Goal: Browse casually: Explore the website without a specific task or goal

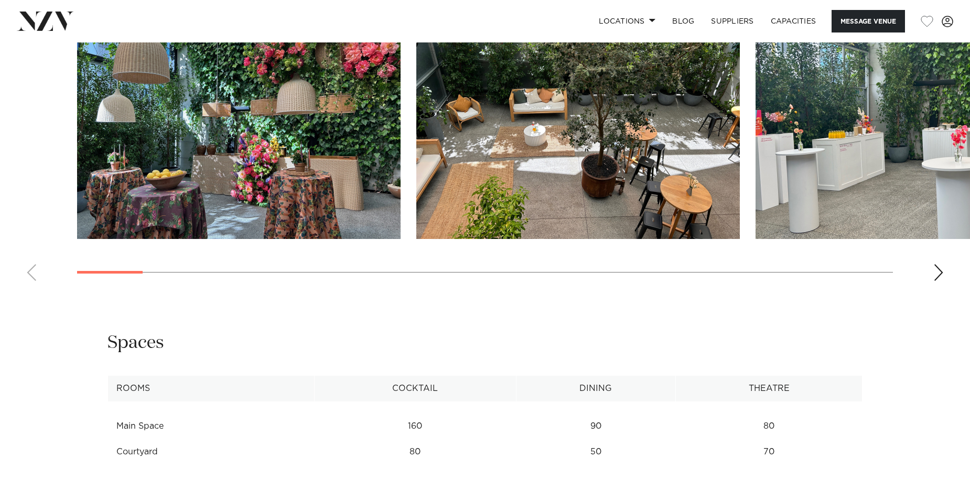
scroll to position [1048, 0]
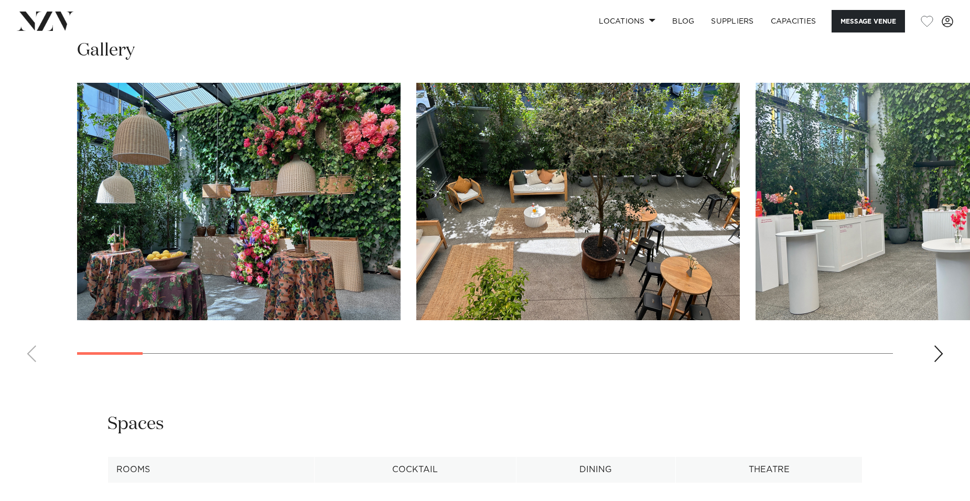
click at [937, 352] on div "Next slide" at bounding box center [938, 353] width 10 height 17
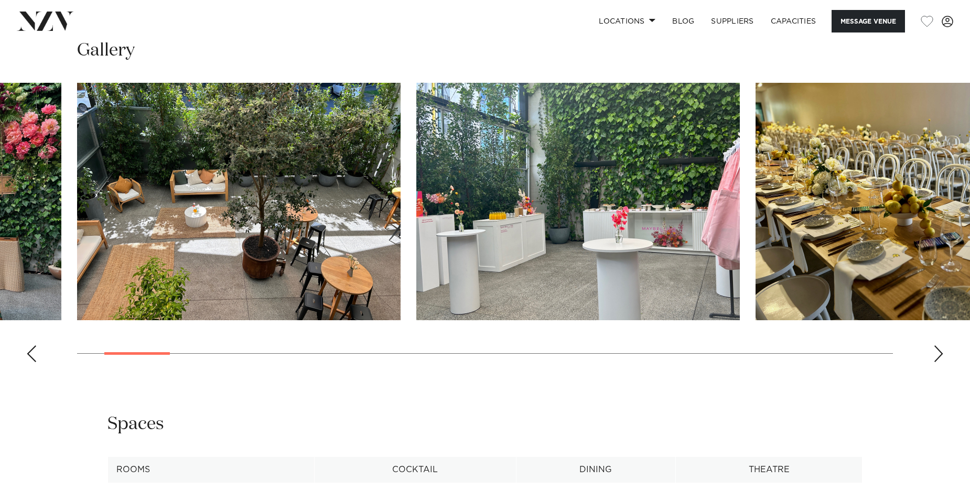
click at [937, 352] on div "Next slide" at bounding box center [938, 353] width 10 height 17
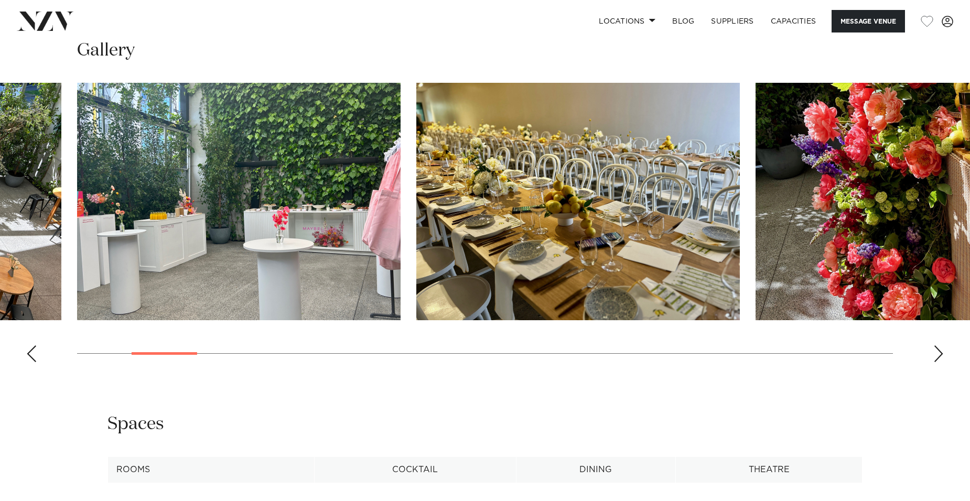
click at [937, 352] on div "Next slide" at bounding box center [938, 353] width 10 height 17
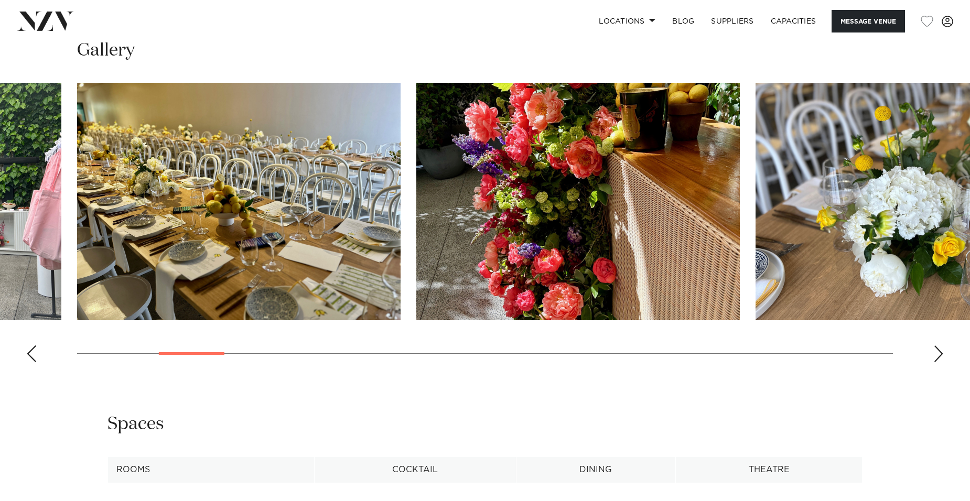
click at [937, 352] on div "Next slide" at bounding box center [938, 353] width 10 height 17
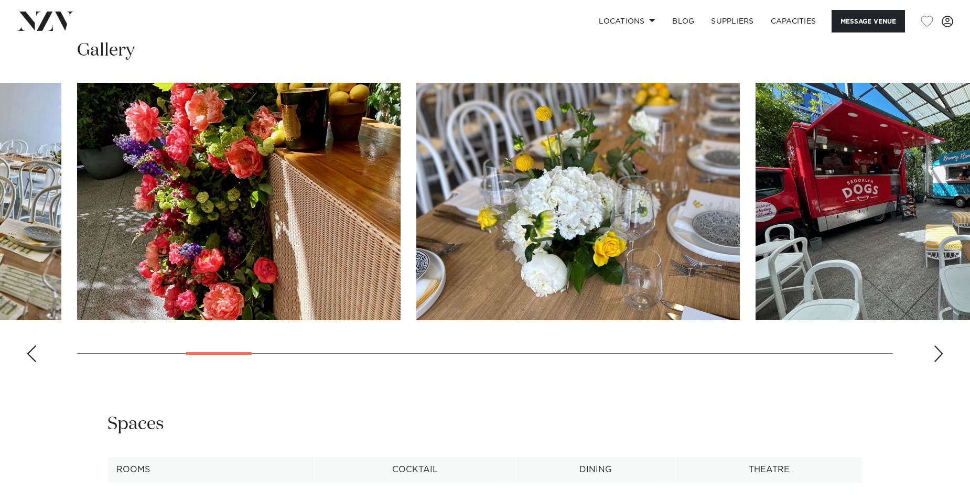
click at [937, 352] on div "Next slide" at bounding box center [938, 353] width 10 height 17
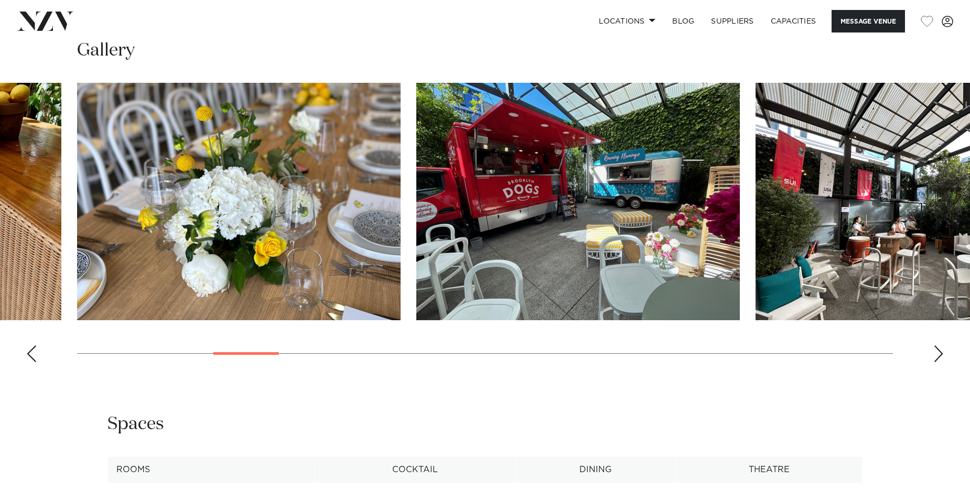
click at [937, 352] on div "Next slide" at bounding box center [938, 353] width 10 height 17
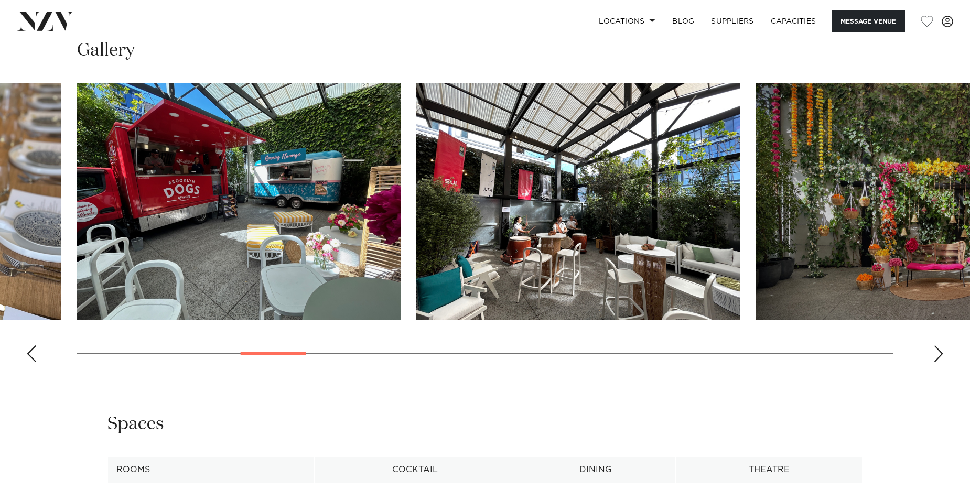
click at [937, 352] on div "Next slide" at bounding box center [938, 353] width 10 height 17
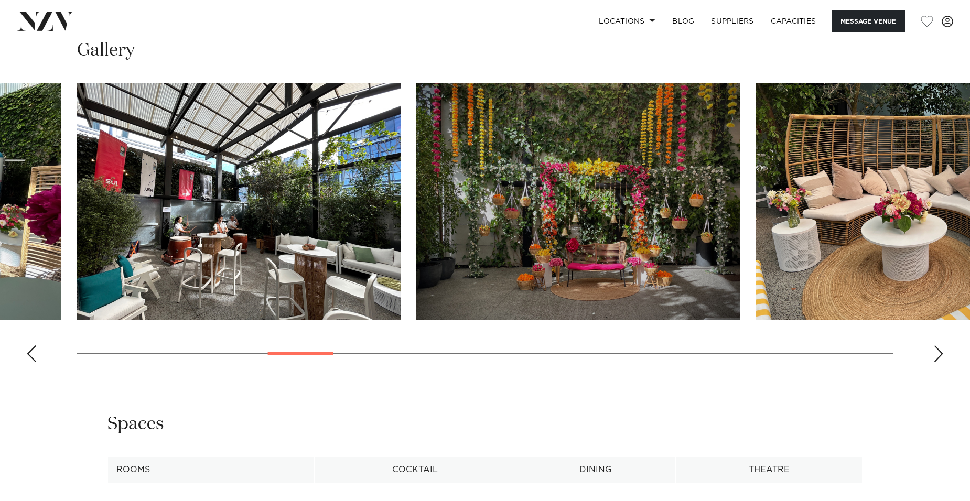
click at [937, 352] on div "Next slide" at bounding box center [938, 353] width 10 height 17
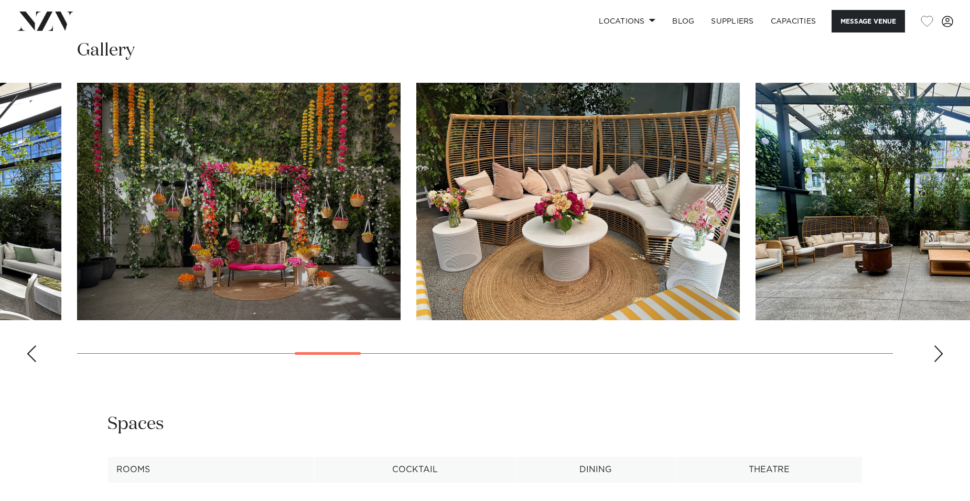
click at [937, 352] on div "Next slide" at bounding box center [938, 353] width 10 height 17
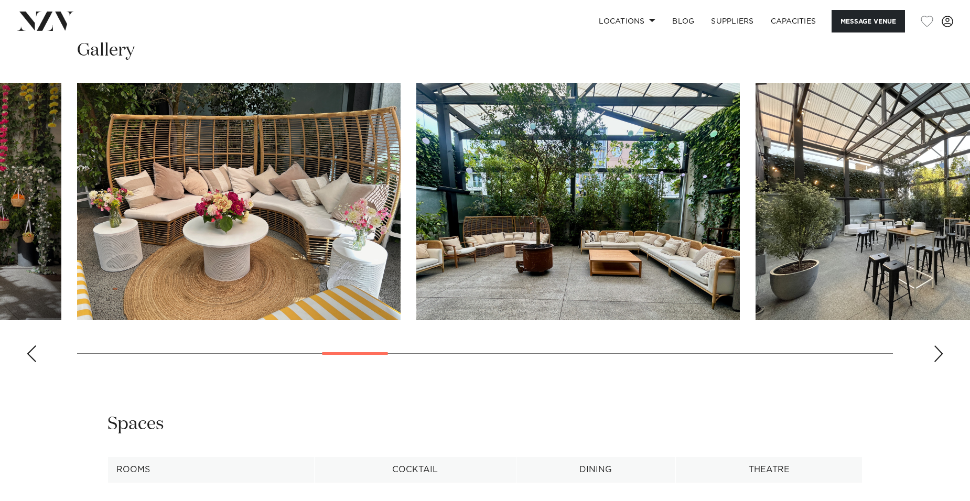
click at [937, 352] on div "Next slide" at bounding box center [938, 353] width 10 height 17
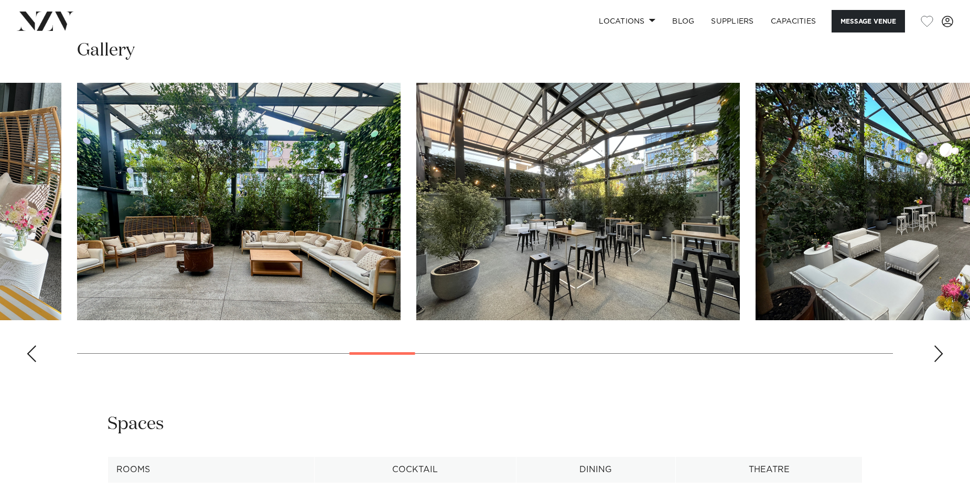
click at [937, 352] on div "Next slide" at bounding box center [938, 353] width 10 height 17
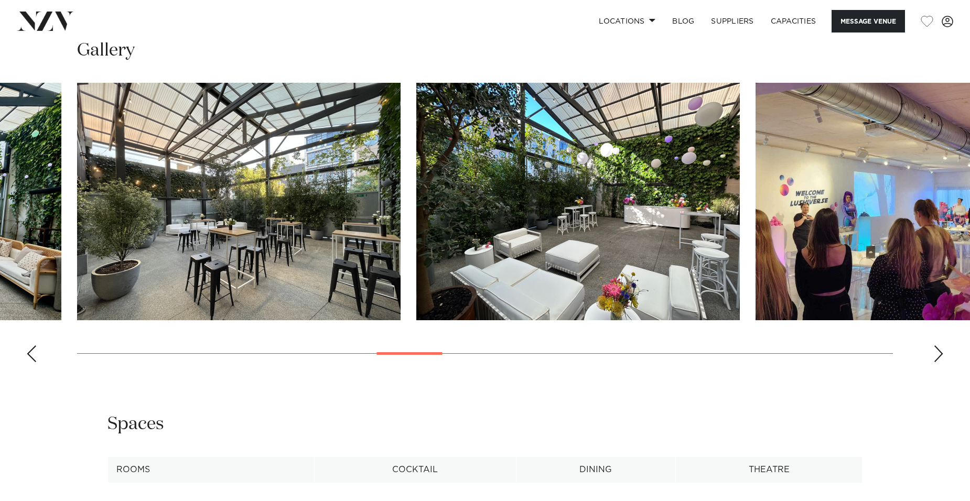
click at [937, 352] on div "Next slide" at bounding box center [938, 353] width 10 height 17
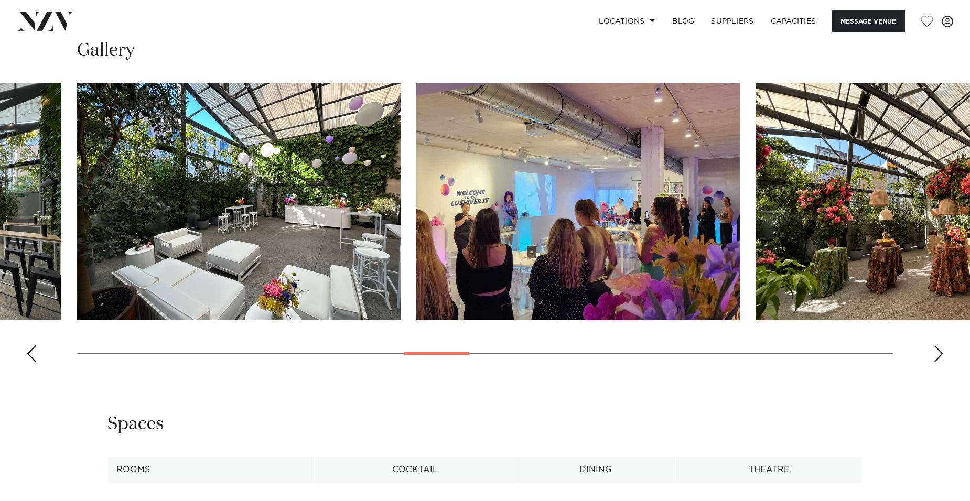
click at [937, 352] on div "Next slide" at bounding box center [938, 353] width 10 height 17
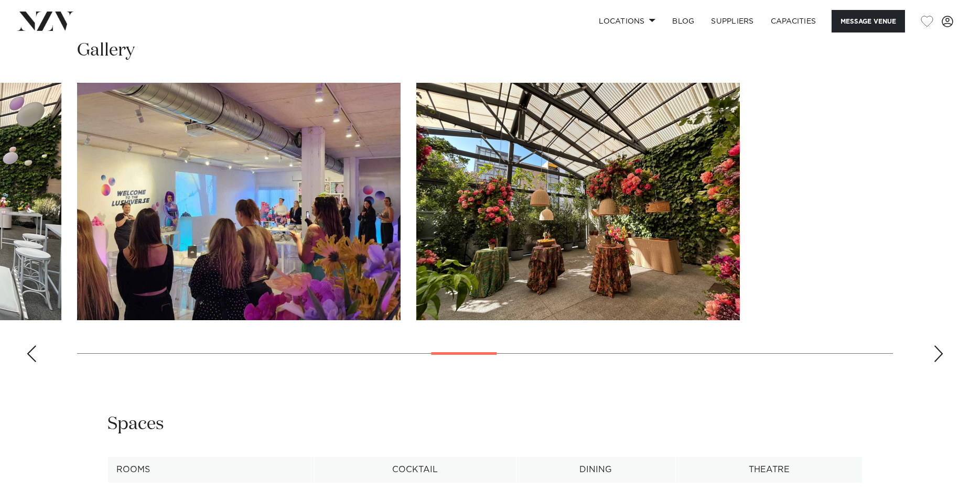
click at [937, 352] on div "Next slide" at bounding box center [938, 353] width 10 height 17
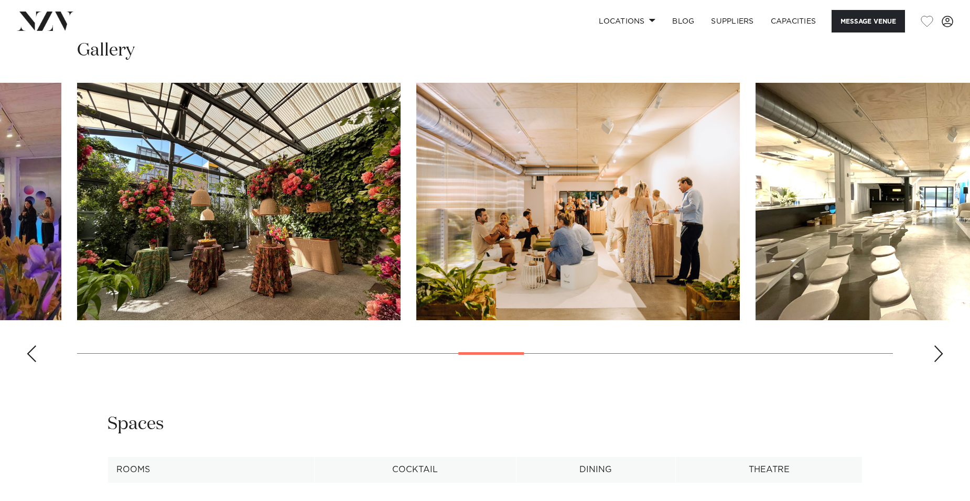
click at [937, 352] on div "Next slide" at bounding box center [938, 353] width 10 height 17
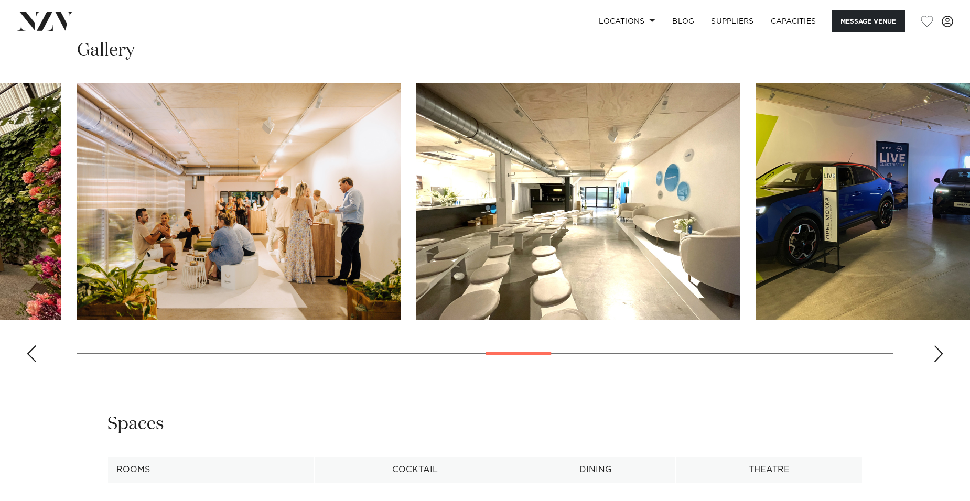
click at [937, 352] on div "Next slide" at bounding box center [938, 353] width 10 height 17
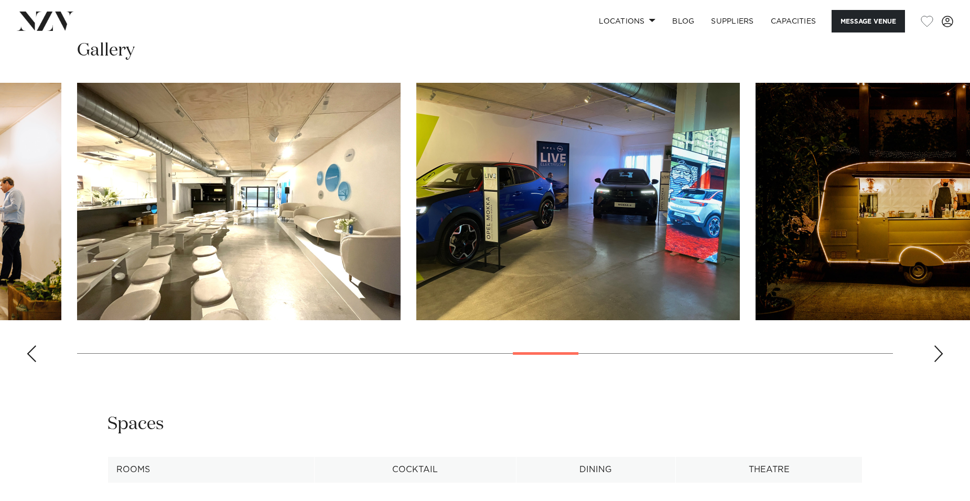
click at [937, 356] on div "Next slide" at bounding box center [938, 353] width 10 height 17
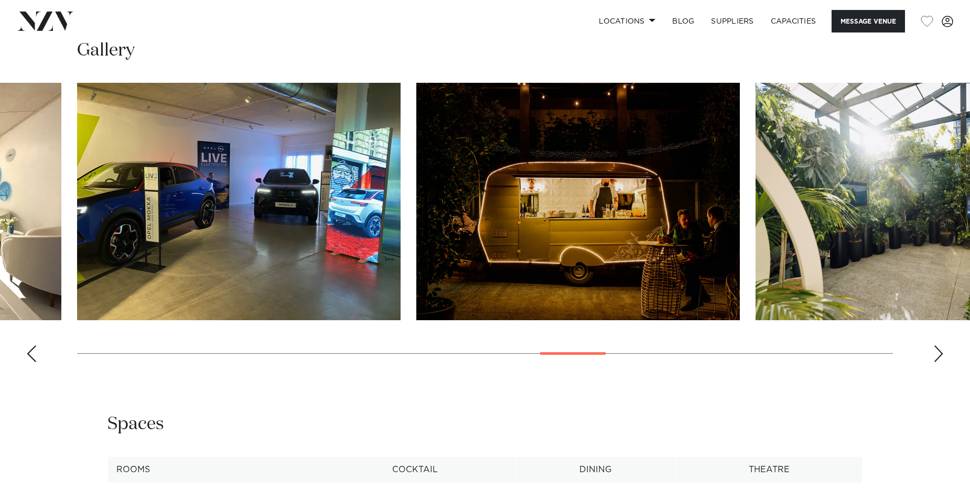
click at [937, 356] on div "Next slide" at bounding box center [938, 353] width 10 height 17
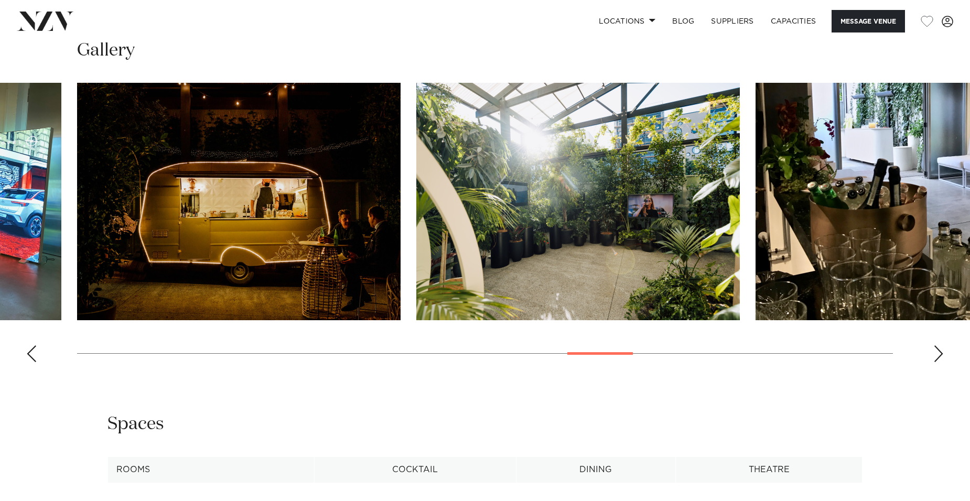
click at [937, 356] on div "Next slide" at bounding box center [938, 353] width 10 height 17
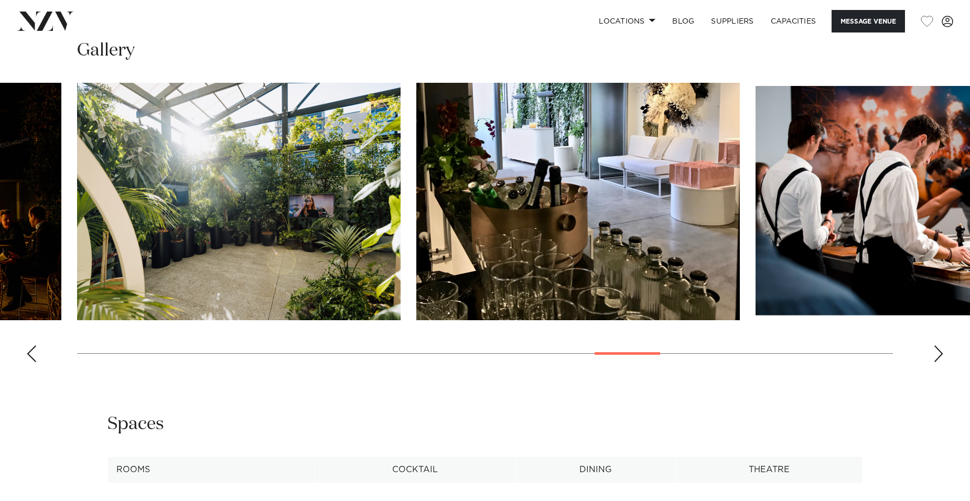
click at [937, 356] on div "Next slide" at bounding box center [938, 353] width 10 height 17
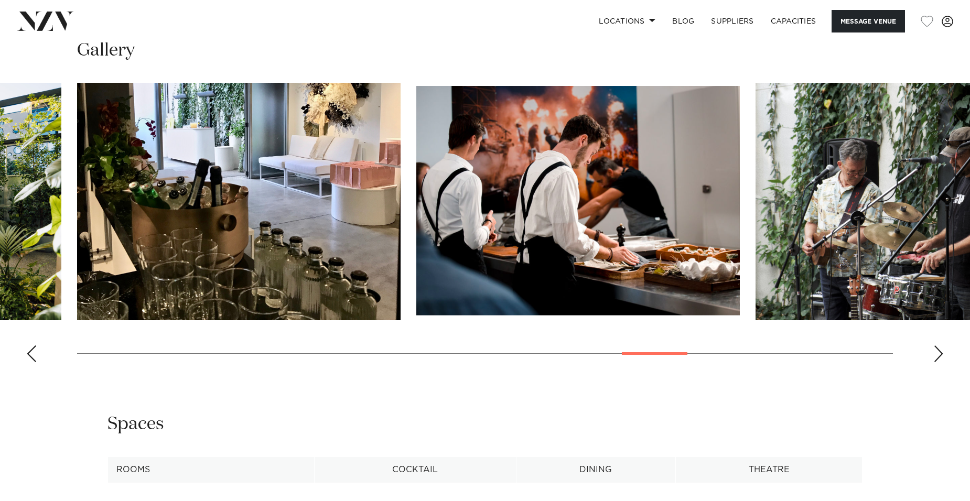
click at [937, 356] on div "Next slide" at bounding box center [938, 353] width 10 height 17
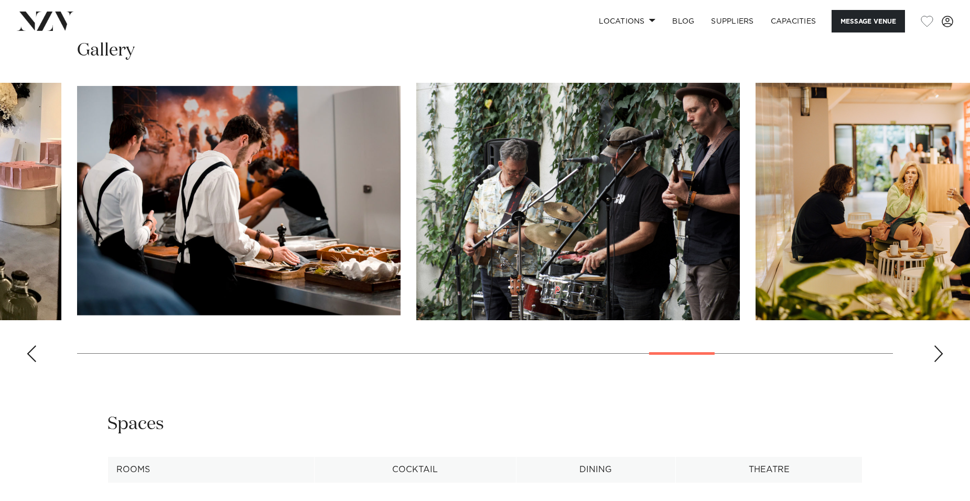
click at [937, 356] on div "Next slide" at bounding box center [938, 353] width 10 height 17
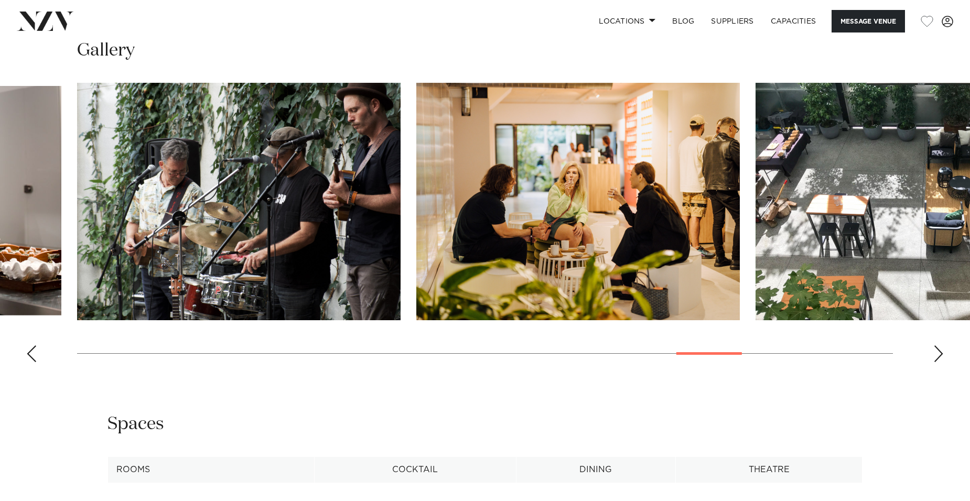
click at [937, 356] on div "Next slide" at bounding box center [938, 353] width 10 height 17
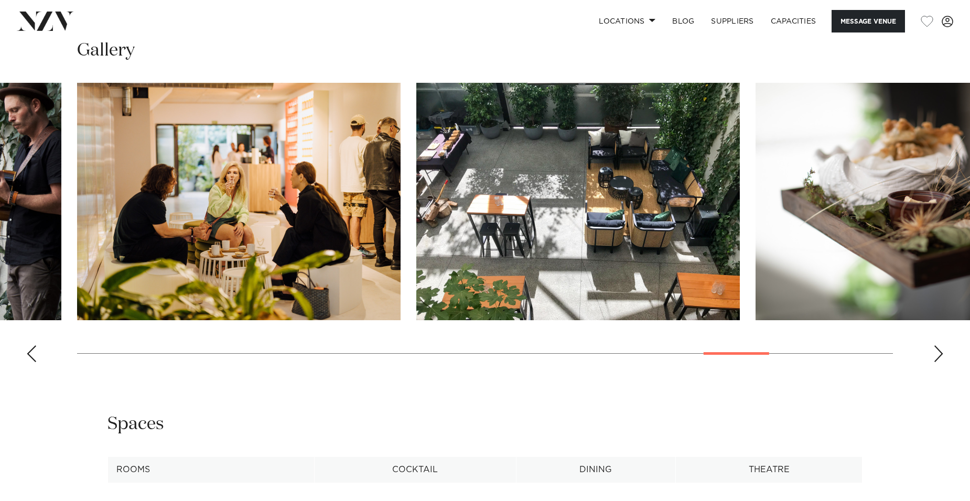
click at [937, 356] on div "Next slide" at bounding box center [938, 353] width 10 height 17
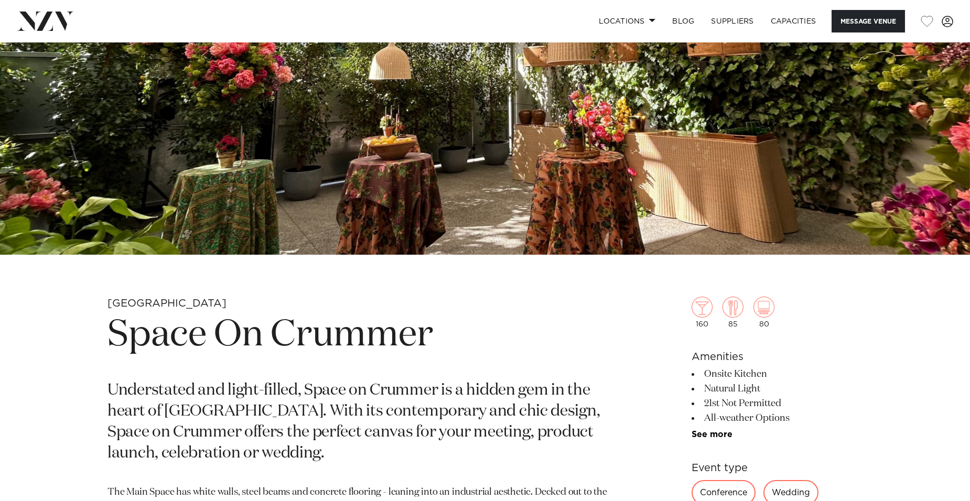
scroll to position [0, 0]
